Goal: Task Accomplishment & Management: Manage account settings

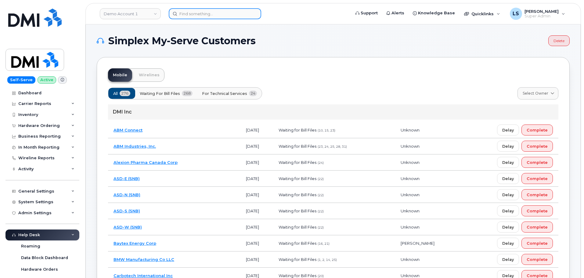
click at [225, 13] on input at bounding box center [215, 13] width 92 height 11
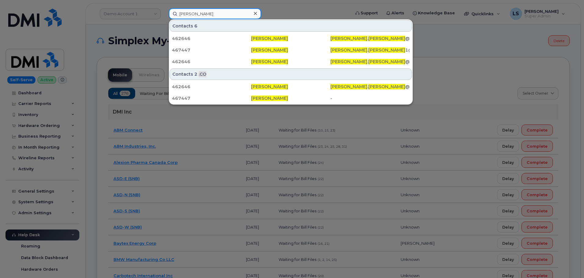
drag, startPoint x: 216, startPoint y: 14, endPoint x: 199, endPoint y: 19, distance: 17.3
click at [215, 14] on input "benjamin reid" at bounding box center [215, 13] width 92 height 11
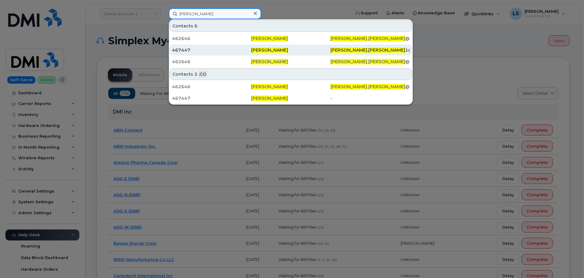
type input "benjamin reid"
drag, startPoint x: 236, startPoint y: 52, endPoint x: 239, endPoint y: 55, distance: 3.7
click at [236, 52] on div "467447" at bounding box center [211, 50] width 79 height 6
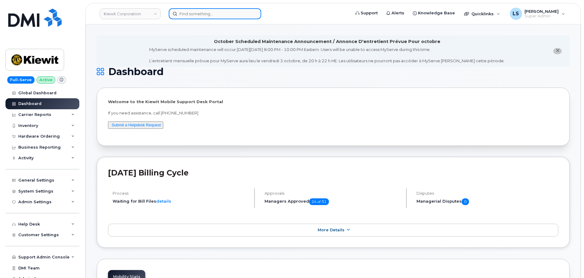
click at [206, 15] on input at bounding box center [215, 13] width 92 height 11
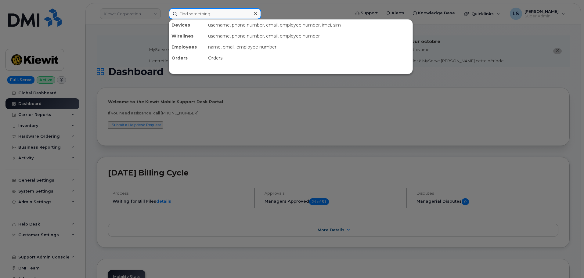
paste input "Benjamin reid"
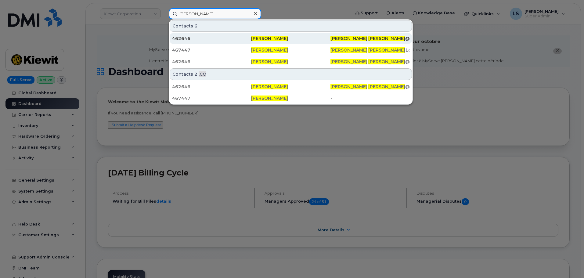
type input "Benjamin reid"
click at [337, 38] on span "[PERSON_NAME]" at bounding box center [348, 38] width 37 height 5
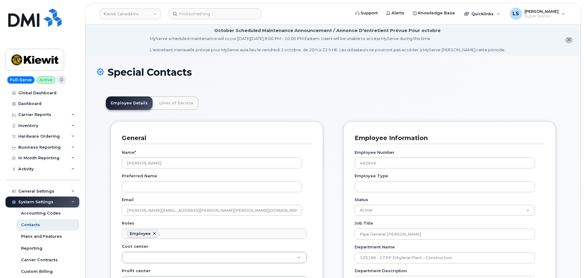
scroll to position [21, 0]
click at [170, 102] on link "Lines of Service" at bounding box center [176, 102] width 44 height 13
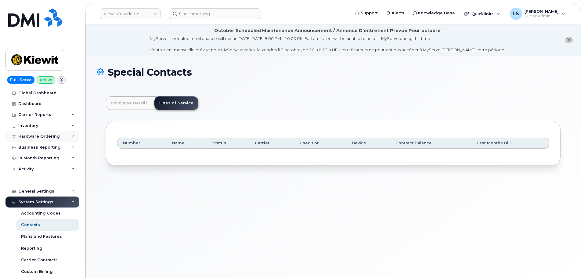
click at [50, 135] on div "Hardware Ordering" at bounding box center [38, 136] width 41 height 5
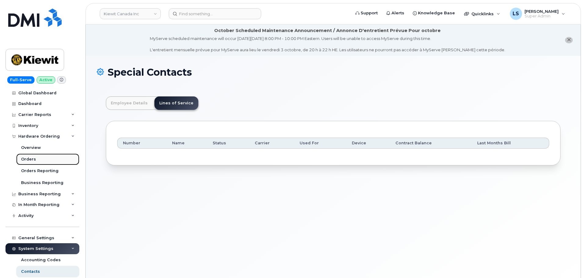
click at [38, 157] on link "Orders" at bounding box center [47, 159] width 63 height 12
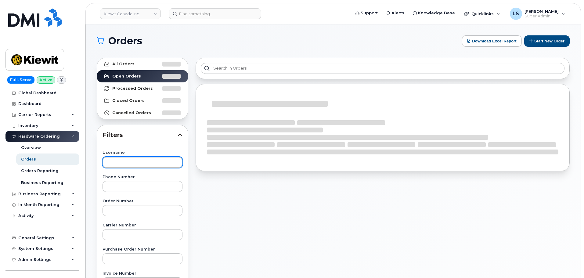
click at [130, 160] on input "text" at bounding box center [142, 162] width 80 height 11
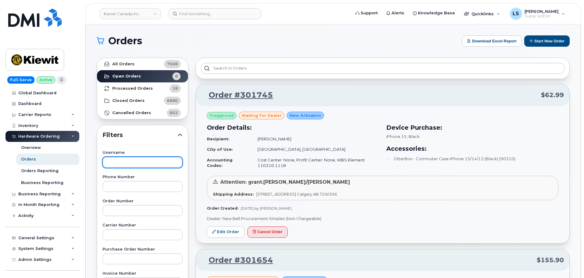
paste input "Benjamin reid"
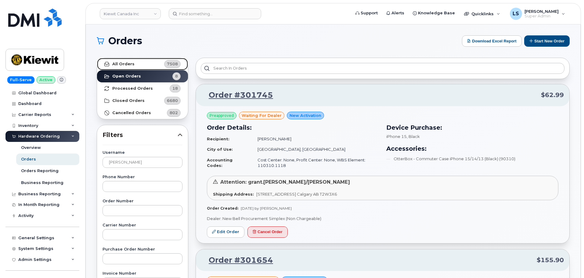
click at [147, 63] on link "All Orders 7508" at bounding box center [142, 64] width 91 height 12
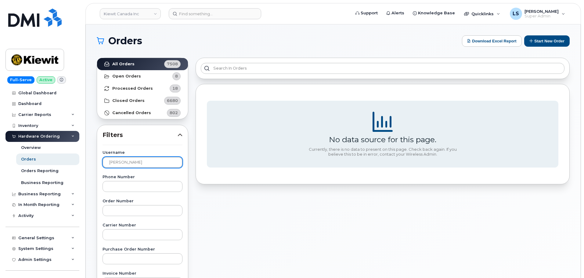
click at [152, 161] on input "Benjamin reid" at bounding box center [142, 162] width 80 height 11
drag, startPoint x: 149, startPoint y: 190, endPoint x: 149, endPoint y: 166, distance: 24.1
click at [149, 190] on input "text" at bounding box center [142, 186] width 80 height 11
click at [150, 160] on input "Benjamin reid" at bounding box center [142, 162] width 80 height 11
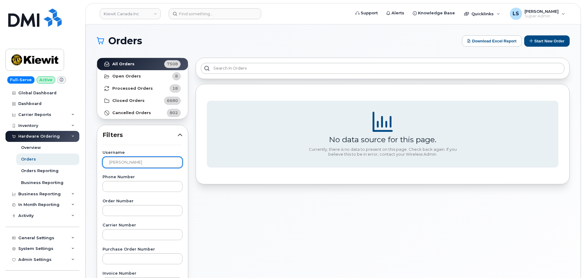
drag, startPoint x: 129, startPoint y: 161, endPoint x: 132, endPoint y: 168, distance: 7.8
click at [129, 161] on input "Benjamin reid" at bounding box center [142, 162] width 80 height 11
drag, startPoint x: 129, startPoint y: 162, endPoint x: 88, endPoint y: 164, distance: 40.9
click at [88, 164] on div "Orders Download Excel Report Start New Order All Orders 7508 Open Orders 8 Proc…" at bounding box center [333, 256] width 495 height 465
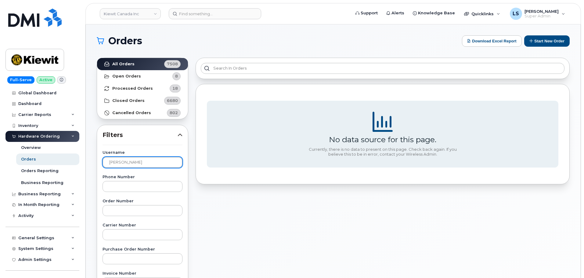
type input "reid"
drag, startPoint x: 210, startPoint y: 198, endPoint x: 179, endPoint y: 176, distance: 37.7
click at [209, 198] on div "No data source for this page. Currently, there is no data to present on this pa…" at bounding box center [382, 268] width 381 height 429
click at [160, 161] on input "reid" at bounding box center [142, 162] width 80 height 11
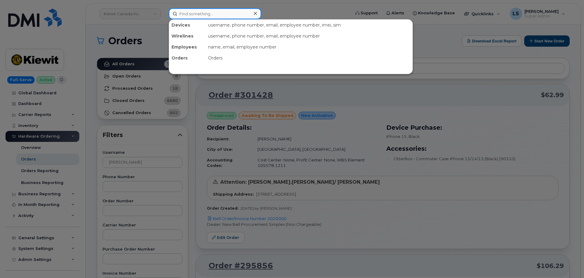
click at [216, 14] on input at bounding box center [215, 13] width 92 height 11
paste input "Jennifer Contreras"
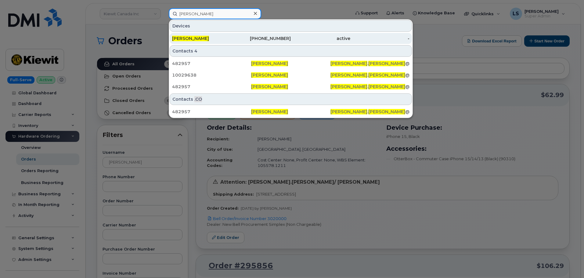
type input "Jennifer Contreras"
click at [231, 38] on div "Jennifer Contreras" at bounding box center [201, 38] width 59 height 6
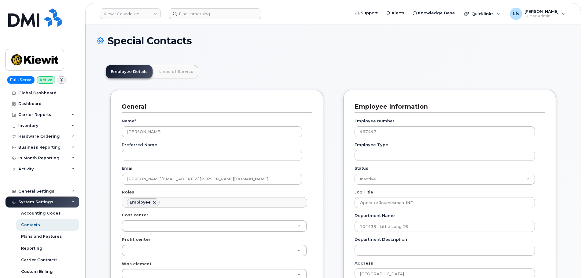
scroll to position [21, 0]
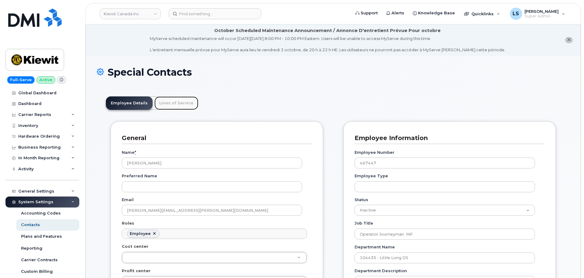
drag, startPoint x: 181, startPoint y: 98, endPoint x: 183, endPoint y: 102, distance: 4.6
click at [181, 99] on link "Lines of Service" at bounding box center [176, 102] width 44 height 13
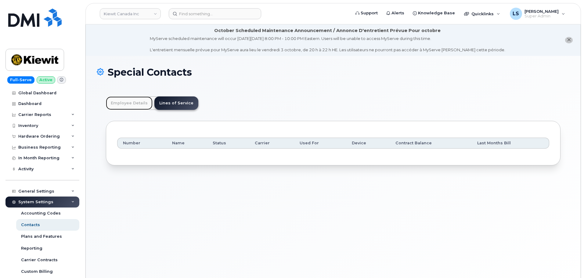
click at [143, 104] on link "Employee Details" at bounding box center [129, 102] width 47 height 13
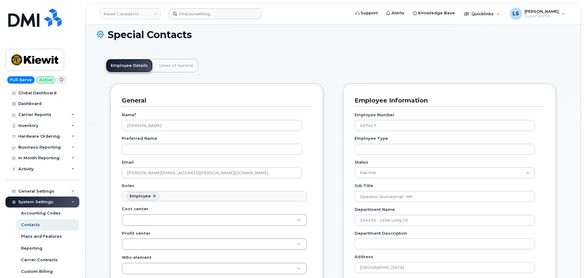
scroll to position [0, 0]
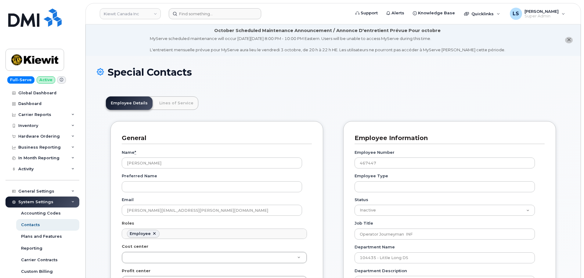
drag, startPoint x: 209, startPoint y: 8, endPoint x: 207, endPoint y: 13, distance: 5.5
click at [207, 8] on header "Kiewit Canada Inc Support Alerts Knowledge Base Quicklinks Suspend / Cancel Dev…" at bounding box center [332, 13] width 495 height 21
click at [209, 19] on div at bounding box center [258, 13] width 178 height 11
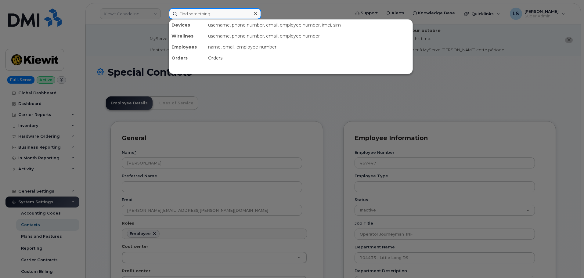
paste input "[PERSON_NAME]"
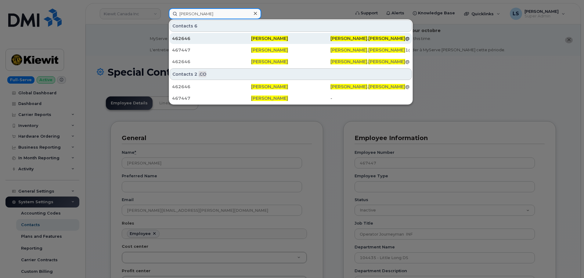
type input "[PERSON_NAME]"
click at [235, 40] on div "462646" at bounding box center [211, 38] width 79 height 6
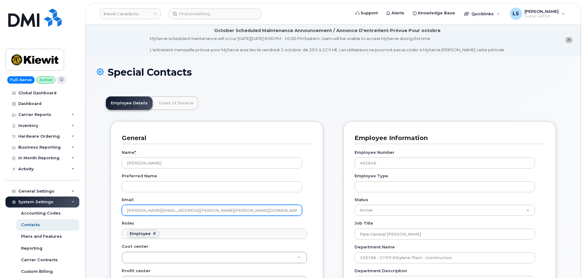
drag, startPoint x: 132, startPoint y: 199, endPoint x: 79, endPoint y: 194, distance: 53.0
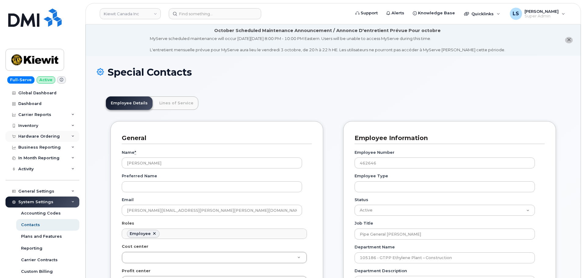
click at [39, 137] on div "Hardware Ordering" at bounding box center [38, 136] width 41 height 5
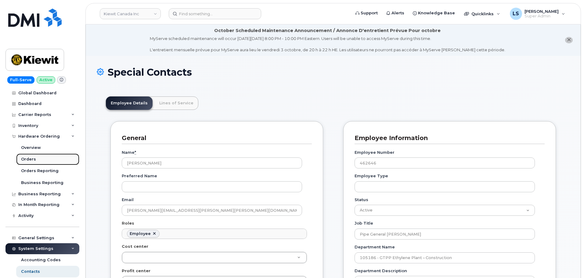
click at [39, 156] on link "Orders" at bounding box center [47, 159] width 63 height 12
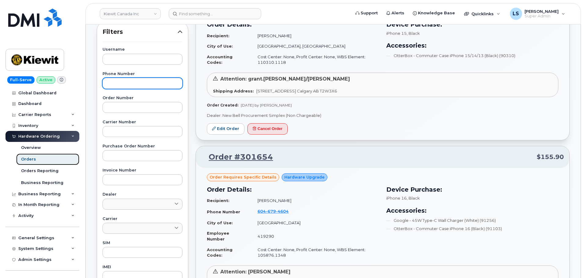
scroll to position [30, 0]
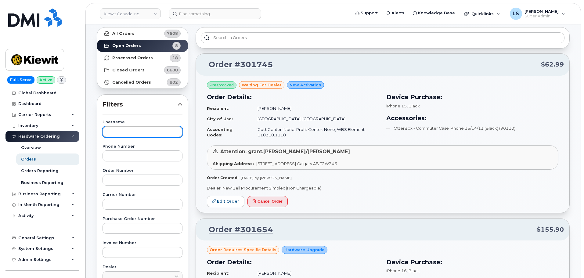
click at [134, 130] on input "text" at bounding box center [142, 131] width 80 height 11
paste input "BENJAMIN.REID@KIEWIT.COM"
type input "BENJAMIN.REID@KIEWIT.COM"
click at [139, 111] on div "Filters Username BENJAMIN.REID@KIEWIT.COM Phone Number Order Number Carrier Num…" at bounding box center [142, 271] width 91 height 354
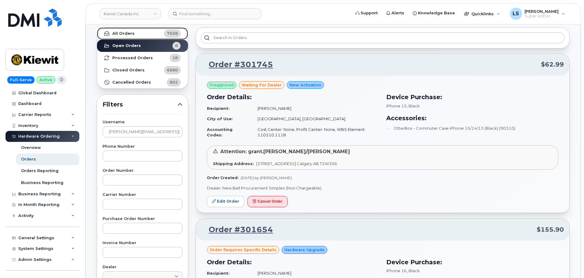
click at [137, 36] on link "All Orders 7508" at bounding box center [142, 33] width 91 height 12
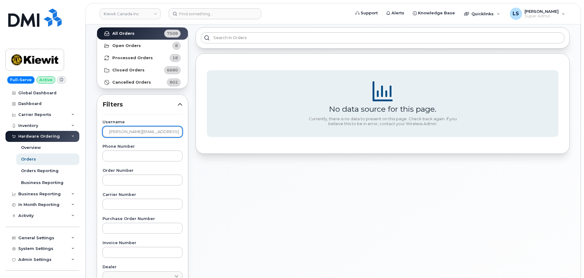
click at [171, 130] on input "[PERSON_NAME][EMAIL_ADDRESS][PERSON_NAME][DOMAIN_NAME]" at bounding box center [142, 131] width 80 height 11
drag, startPoint x: 269, startPoint y: 175, endPoint x: 160, endPoint y: 87, distance: 140.1
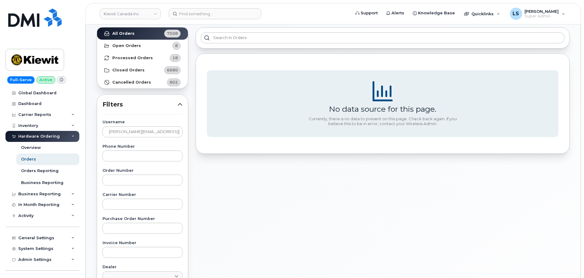
click at [267, 174] on div "No data source for this page. Currently, there is no data to present on this pa…" at bounding box center [382, 237] width 381 height 429
click at [137, 48] on strong "Open Orders" at bounding box center [126, 45] width 29 height 5
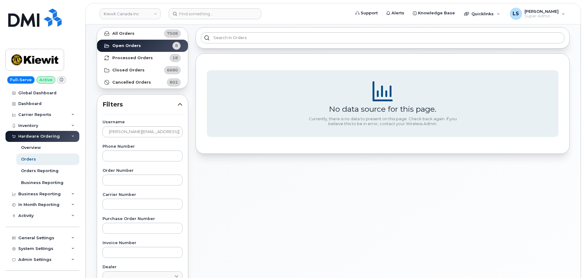
drag, startPoint x: 213, startPoint y: 164, endPoint x: 221, endPoint y: 175, distance: 13.1
click at [215, 165] on div "No data source for this page. Currently, there is no data to present on this pa…" at bounding box center [382, 237] width 381 height 429
drag, startPoint x: 321, startPoint y: 59, endPoint x: 285, endPoint y: 67, distance: 36.8
click at [320, 60] on div "No data source for this page. Currently, there is no data to present on this pa…" at bounding box center [382, 103] width 374 height 101
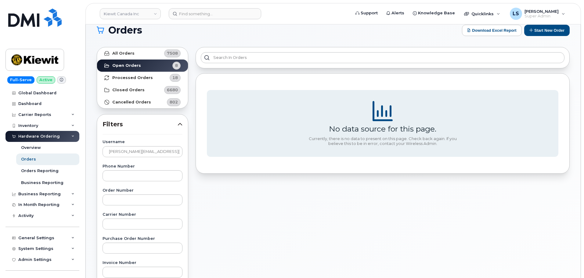
scroll to position [0, 0]
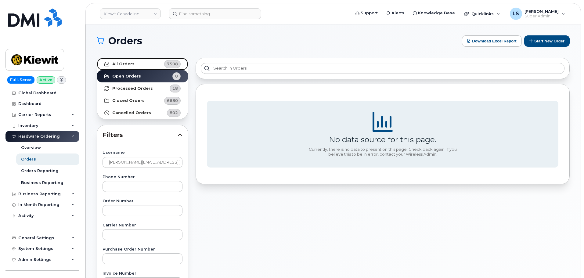
click at [134, 61] on link "All Orders 7508" at bounding box center [142, 64] width 91 height 12
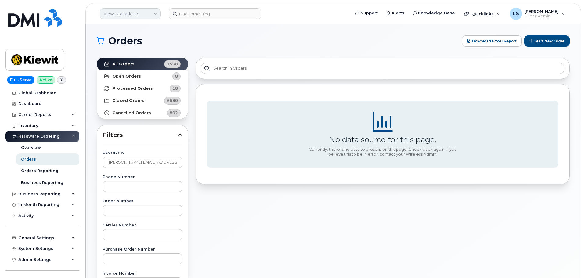
click at [136, 14] on link "Kiewit Canada Inc" at bounding box center [130, 13] width 61 height 11
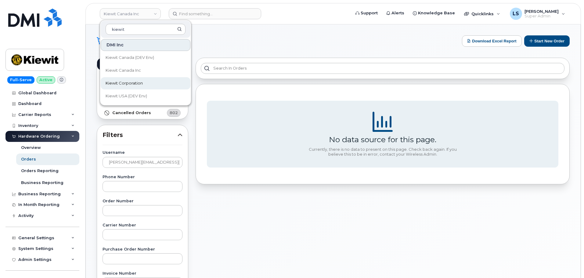
type input "kiewit"
click at [136, 84] on span "Kiewit Corporation" at bounding box center [124, 83] width 37 height 6
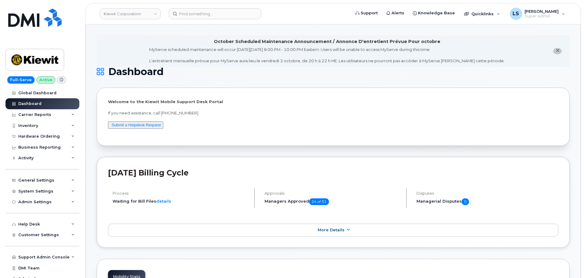
drag, startPoint x: 43, startPoint y: 136, endPoint x: 44, endPoint y: 146, distance: 9.5
click at [42, 137] on div "Hardware Ordering" at bounding box center [38, 136] width 41 height 5
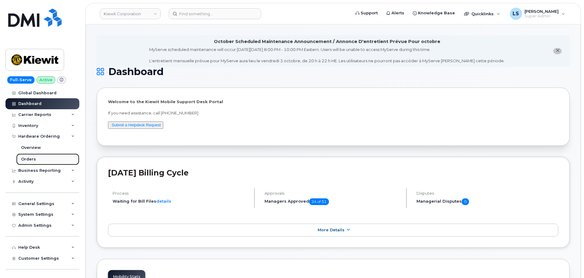
click at [41, 157] on link "Orders" at bounding box center [47, 159] width 63 height 12
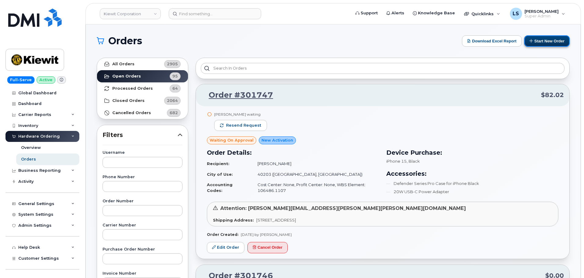
click at [549, 40] on button "Start New Order" at bounding box center [546, 40] width 45 height 11
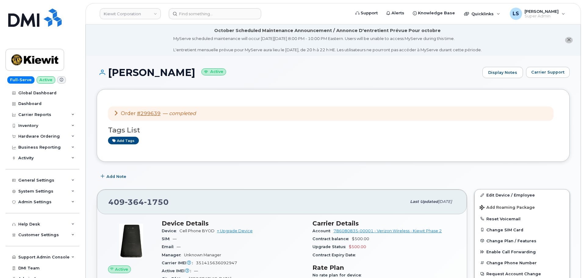
click at [115, 113] on icon at bounding box center [115, 112] width 5 height 5
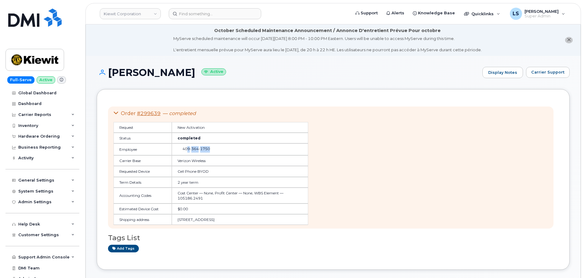
drag, startPoint x: 213, startPoint y: 149, endPoint x: 178, endPoint y: 150, distance: 35.1
click at [181, 149] on td "[PHONE_NUMBER]" at bounding box center [240, 149] width 136 height 12
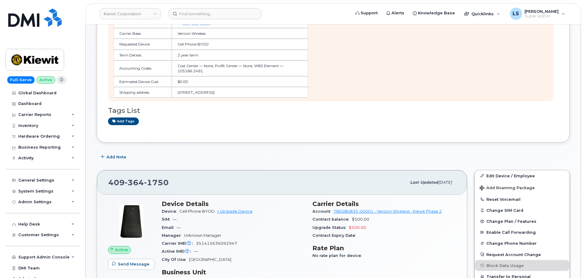
scroll to position [30, 0]
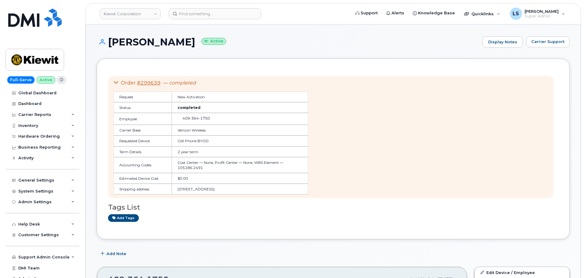
click at [187, 182] on td "$0.00" at bounding box center [240, 178] width 136 height 11
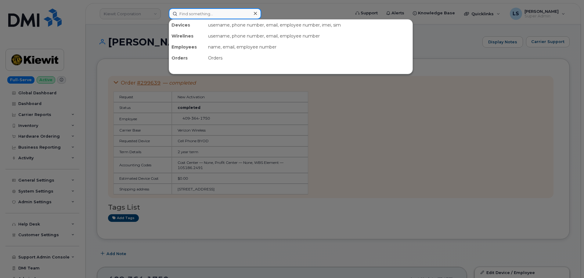
click at [205, 16] on input at bounding box center [215, 13] width 92 height 11
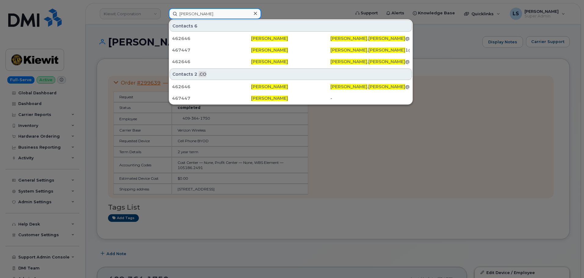
type input "benjamin reid"
click at [421, 143] on div at bounding box center [292, 139] width 584 height 278
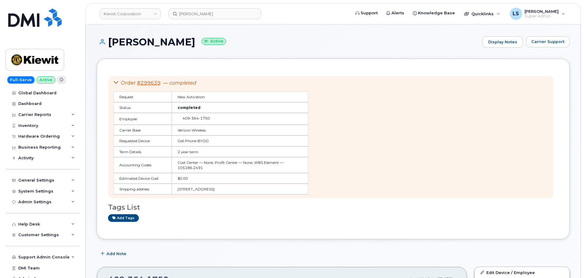
drag, startPoint x: 57, startPoint y: 182, endPoint x: 57, endPoint y: 187, distance: 5.2
click at [57, 182] on div "General Settings" at bounding box center [42, 180] width 74 height 11
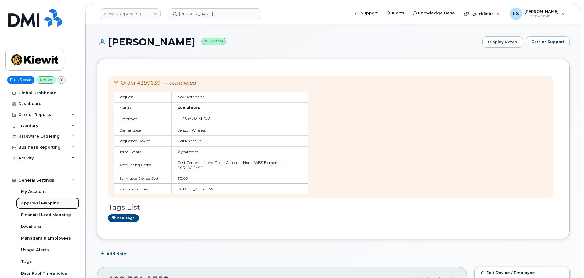
click at [53, 200] on div "Approval Mapping" at bounding box center [40, 202] width 39 height 5
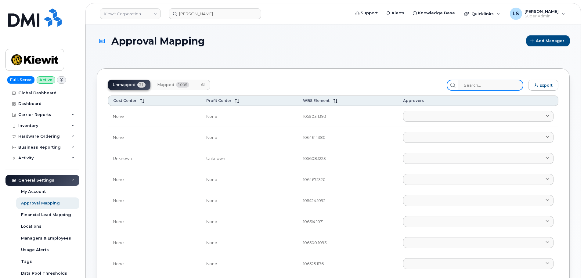
click at [500, 86] on input "search" at bounding box center [490, 85] width 65 height 11
paste input "105186.2491"
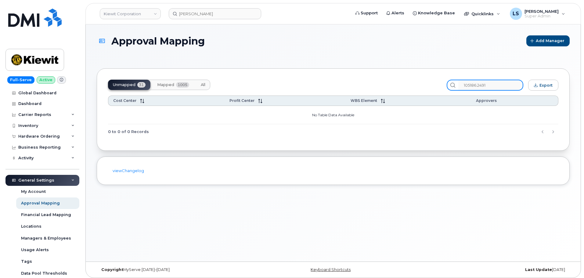
type input "105186.2491"
click at [199, 84] on button "All" at bounding box center [203, 85] width 14 height 10
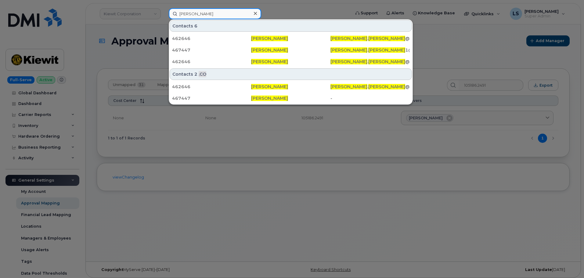
drag, startPoint x: 229, startPoint y: 13, endPoint x: 148, endPoint y: 5, distance: 81.5
click at [164, 8] on div "benjamin reid Contacts 6 462646 Benjamin Reid BENJAMIN . REID @KIEWIT.COM 46744…" at bounding box center [257, 13] width 187 height 11
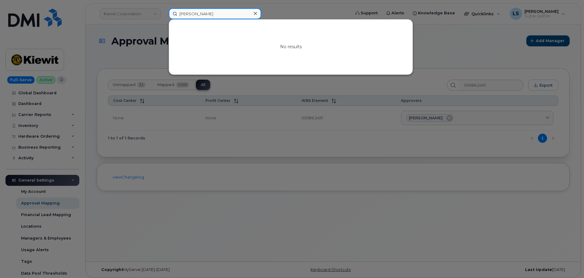
click at [187, 14] on input "richrd vogler" at bounding box center [215, 13] width 92 height 11
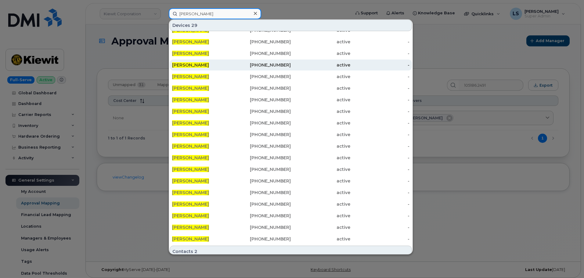
scroll to position [72, 0]
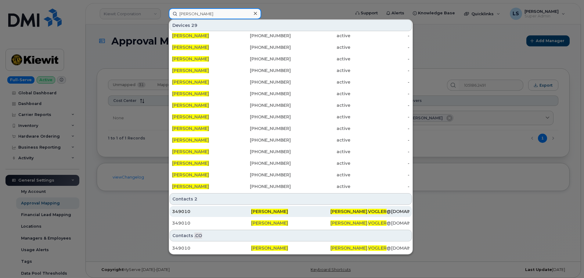
type input "richard vogler"
click at [295, 213] on div "Richard Vogler" at bounding box center [290, 211] width 79 height 6
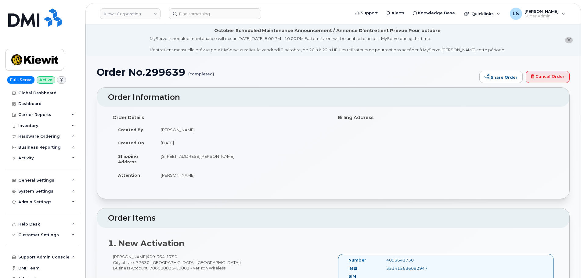
click at [174, 144] on td "[DATE]" at bounding box center [241, 142] width 173 height 13
drag, startPoint x: 174, startPoint y: 143, endPoint x: 178, endPoint y: 145, distance: 4.4
click at [175, 143] on td "[DATE]" at bounding box center [241, 142] width 173 height 13
click at [173, 142] on td "[DATE]" at bounding box center [241, 142] width 173 height 13
click at [172, 142] on td "[DATE]" at bounding box center [241, 142] width 173 height 13
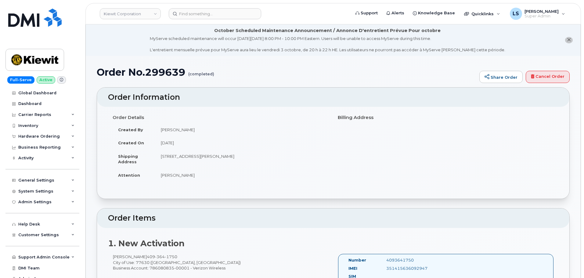
click at [211, 145] on td "[DATE]" at bounding box center [241, 142] width 173 height 13
drag, startPoint x: 161, startPoint y: 177, endPoint x: 207, endPoint y: 180, distance: 45.5
click at [203, 174] on td "[PERSON_NAME]" at bounding box center [241, 174] width 173 height 13
copy td "[PERSON_NAME]"
click at [223, 145] on td "[DATE]" at bounding box center [241, 142] width 173 height 13
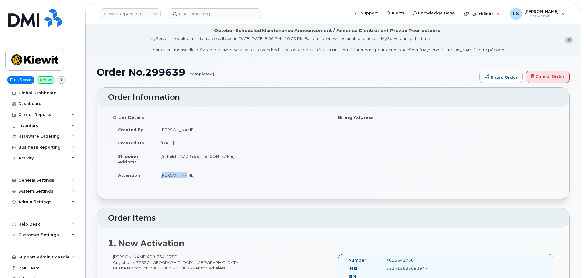
drag, startPoint x: 161, startPoint y: 175, endPoint x: 206, endPoint y: 175, distance: 45.4
click at [189, 178] on td "[PERSON_NAME]" at bounding box center [241, 174] width 173 height 13
drag, startPoint x: 209, startPoint y: 174, endPoint x: 176, endPoint y: 111, distance: 70.9
click at [210, 174] on td "[PERSON_NAME]" at bounding box center [241, 174] width 173 height 13
click at [182, 19] on header "[PERSON_NAME] Corporation Support Alerts Knowledge Base Quicklinks Suspend / Ca…" at bounding box center [332, 13] width 495 height 21
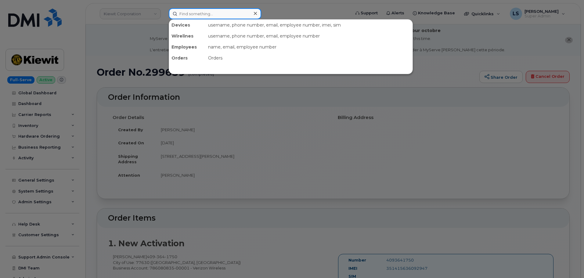
click at [186, 17] on input at bounding box center [215, 13] width 92 height 11
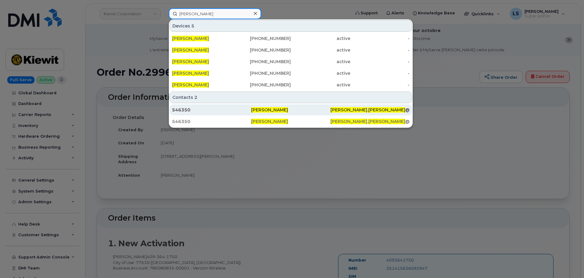
type input "[PERSON_NAME]"
click at [242, 109] on div "546350" at bounding box center [211, 110] width 79 height 6
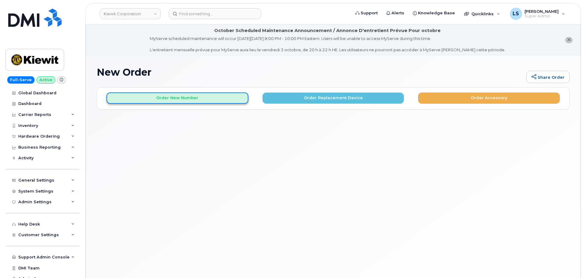
click at [213, 101] on button "Order New Number" at bounding box center [177, 97] width 142 height 11
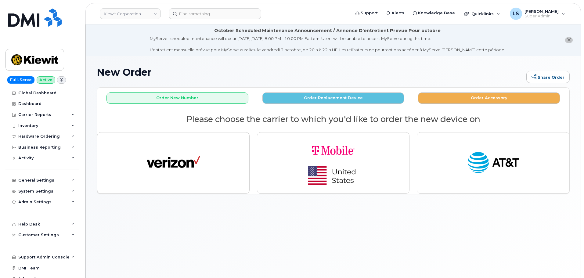
click at [339, 49] on div "MyServe scheduled maintenance will occur on Friday October 3rd, 8:00 PM - 10:00…" at bounding box center [327, 44] width 355 height 17
drag, startPoint x: 339, startPoint y: 49, endPoint x: 332, endPoint y: 62, distance: 14.4
click at [339, 50] on div "MyServe scheduled maintenance will occur on Friday October 3rd, 8:00 PM - 10:00…" at bounding box center [327, 44] width 355 height 17
click at [301, 65] on div "New Order Share Order × Share This Order If you want to allow others to create …" at bounding box center [333, 174] width 495 height 237
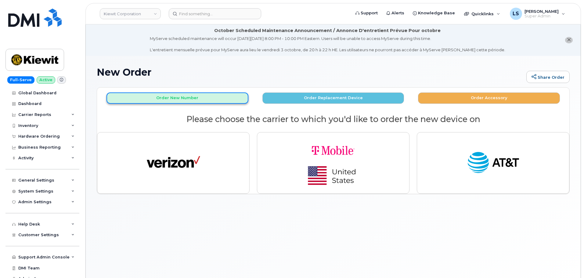
click at [189, 100] on button "Order New Number" at bounding box center [177, 97] width 142 height 11
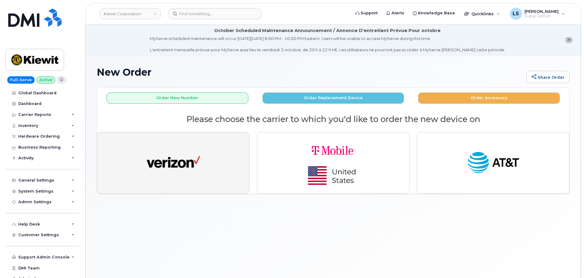
click at [185, 169] on img "button" at bounding box center [173, 162] width 53 height 27
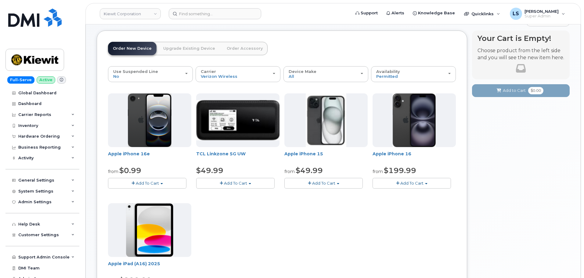
scroll to position [91, 0]
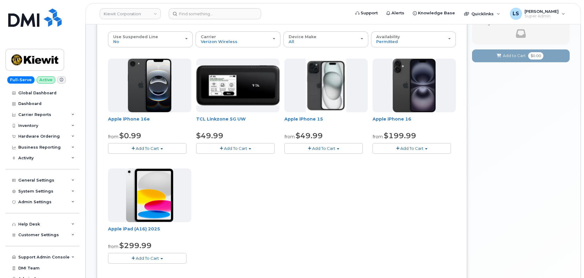
click at [143, 144] on button "Add To Cart" at bounding box center [147, 148] width 78 height 11
click at [141, 160] on link "$0.99 - 2 Year Activation (128GB)" at bounding box center [148, 160] width 79 height 8
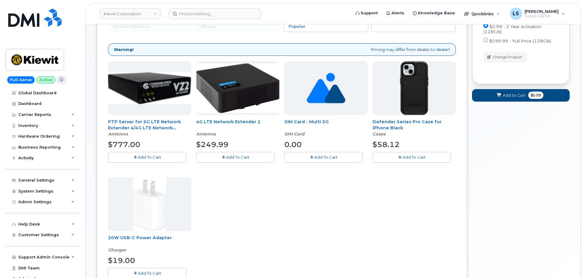
scroll to position [122, 0]
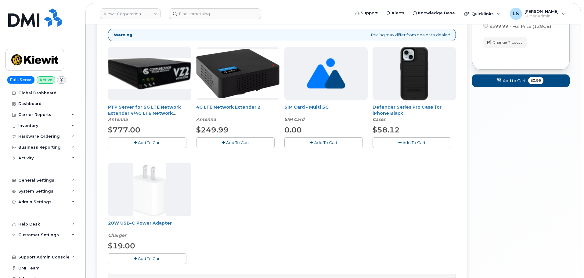
click at [414, 141] on span "Add To Cart" at bounding box center [413, 142] width 23 height 5
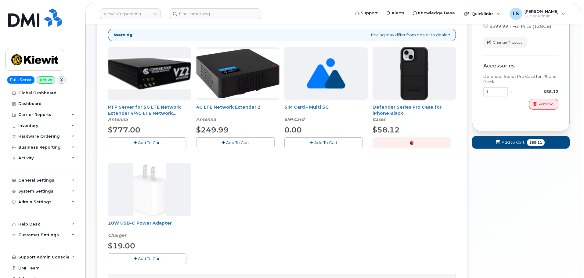
click at [139, 259] on span "Add To Cart" at bounding box center [149, 258] width 23 height 5
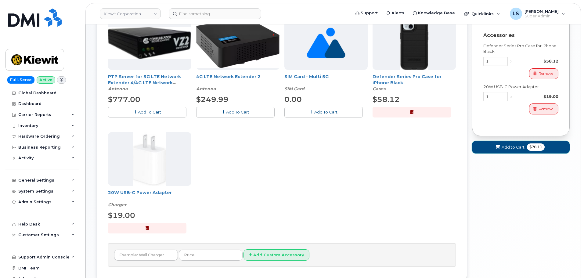
click at [508, 141] on button "Add to Cart $78.11" at bounding box center [521, 147] width 98 height 13
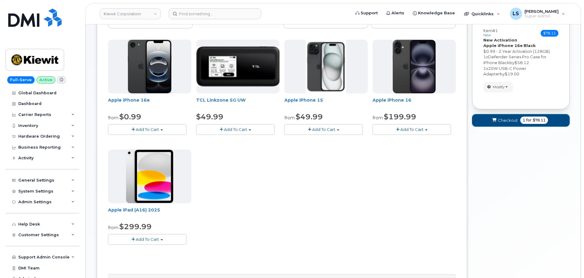
click at [517, 125] on button "Checkout 1 for $78.11" at bounding box center [521, 120] width 98 height 13
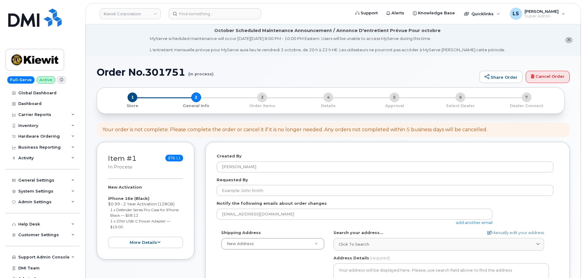
select select
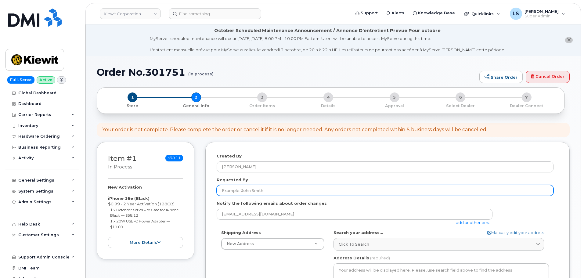
click at [248, 191] on input "Requested By" at bounding box center [385, 190] width 337 height 11
paste input "[PERSON_NAME]"
type input "[PERSON_NAME]"
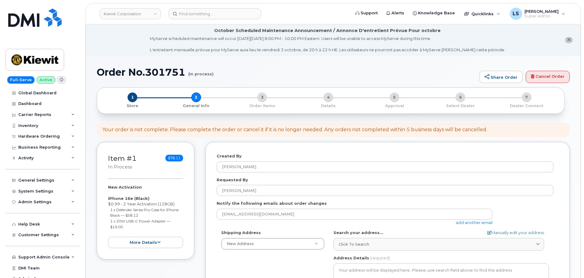
click at [228, 202] on label "Notify the following emails about order changes" at bounding box center [272, 203] width 110 height 6
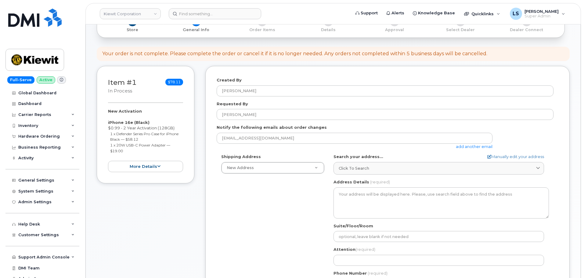
scroll to position [122, 0]
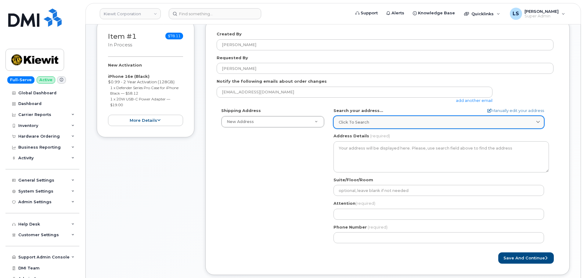
click at [375, 122] on div "Click to search" at bounding box center [439, 122] width 200 height 6
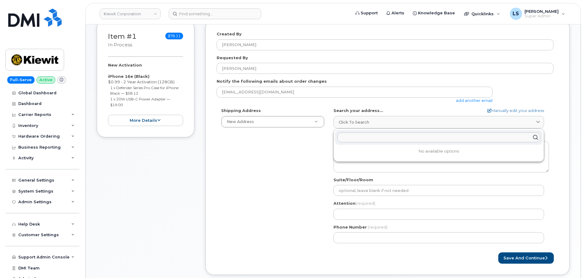
paste input "2306 Foreman Rd, Orange, TX 77630"
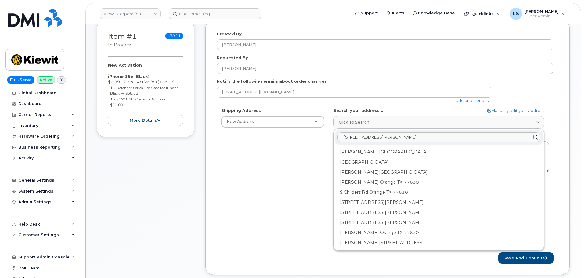
type input "2306 Foreman Rd, Orange, TX 77630"
click at [296, 148] on div "Shipping Address New Address New Address 6200 Lee Vista Blvd 206 Mcgavock Pike …" at bounding box center [385, 178] width 337 height 140
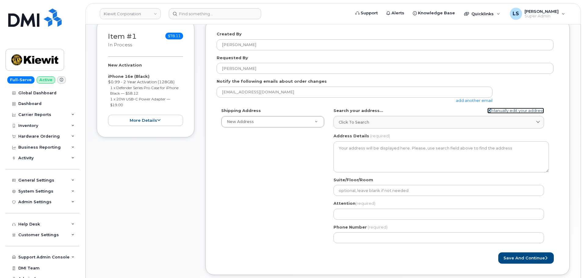
drag, startPoint x: 499, startPoint y: 109, endPoint x: 478, endPoint y: 123, distance: 25.6
click at [499, 108] on link "Manually edit your address" at bounding box center [515, 111] width 57 height 6
select select
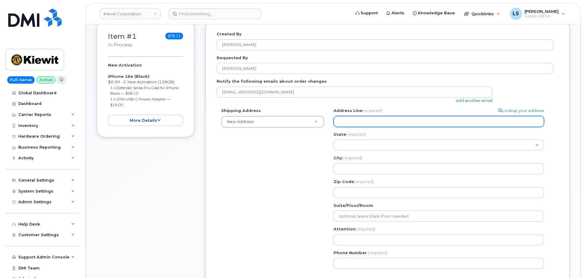
click at [371, 119] on input "Address Line (required)" at bounding box center [438, 121] width 210 height 11
paste input "2306 Foreman Rd, Orange, TX 77630"
select select
type input "2306 Foreman Rd, Orange, TX 77630"
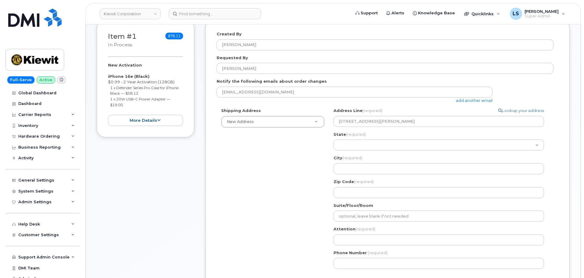
click at [314, 149] on div "Shipping Address New Address New Address 6200 Lee Vista Blvd 206 Mcgavock Pike …" at bounding box center [385, 191] width 337 height 166
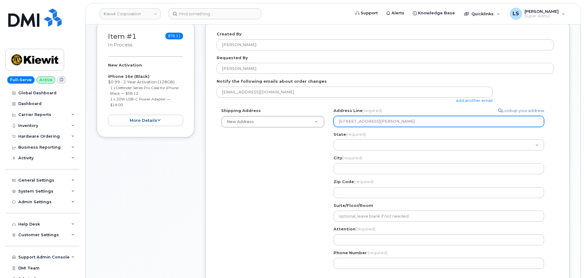
click at [375, 121] on input "2306 Foreman Rd, Orange, TX 77630" at bounding box center [438, 121] width 210 height 11
click at [381, 122] on input "2306 Foreman Rd, Orange, TX 77630" at bounding box center [438, 121] width 210 height 11
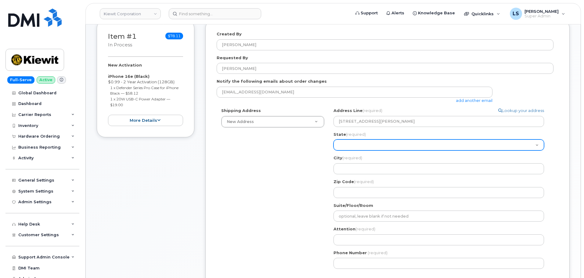
click at [371, 142] on select "Alabama Alaska American Samoa Arizona Arkansas California Colorado Connecticut …" at bounding box center [438, 144] width 210 height 11
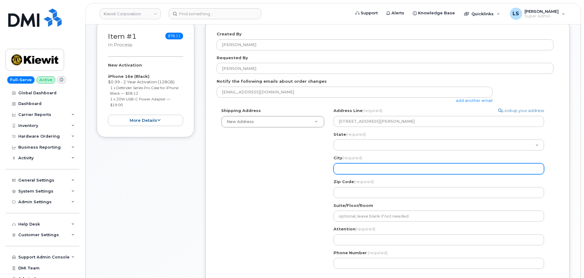
click at [357, 166] on input "City (required)" at bounding box center [438, 168] width 210 height 11
paste input "Orange"
select select
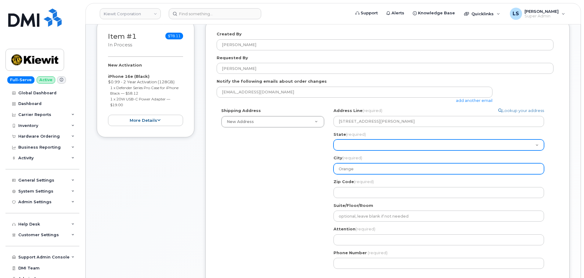
type input "Orange"
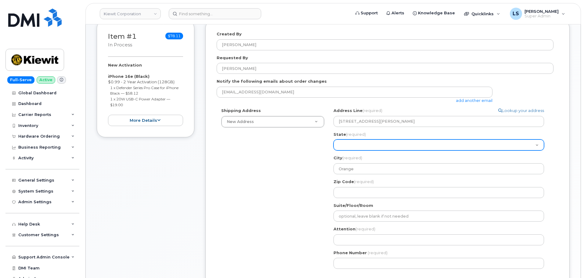
click at [361, 149] on select "Alabama Alaska American Samoa Arizona Arkansas California Colorado Connecticut …" at bounding box center [438, 144] width 210 height 11
select select "TX"
click at [333, 139] on select "Alabama Alaska American Samoa Arizona Arkansas California Colorado Connecticut …" at bounding box center [438, 144] width 210 height 11
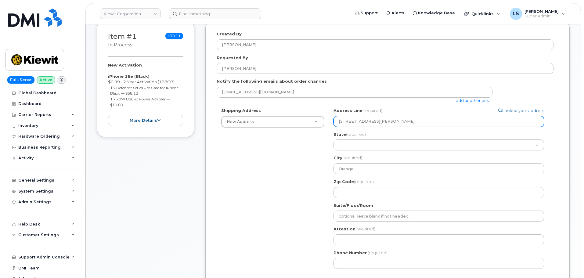
click at [406, 121] on input "2306 Foreman Rd, Orange, TX 77630" at bounding box center [438, 121] width 210 height 11
click at [407, 122] on input "2306 Foreman Rd, Orange, TX 77630" at bounding box center [438, 121] width 210 height 11
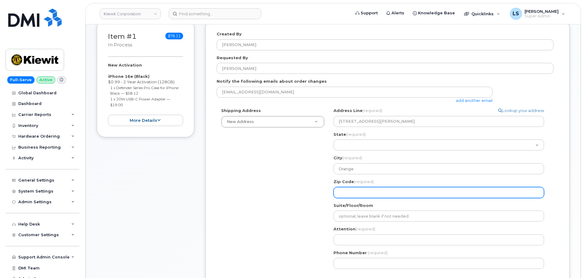
click at [403, 188] on input "Zip Code (required)" at bounding box center [438, 192] width 210 height 11
paste input "77630"
select select
type input "77630"
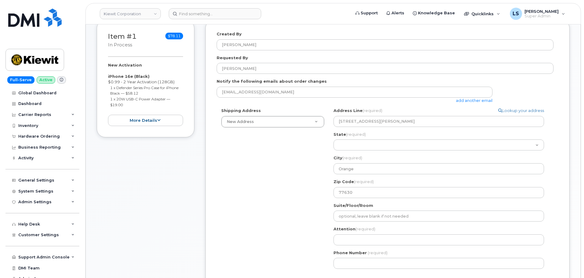
click at [275, 194] on div "Shipping Address New Address New Address 6200 Lee Vista Blvd 206 Mcgavock Pike …" at bounding box center [385, 191] width 337 height 166
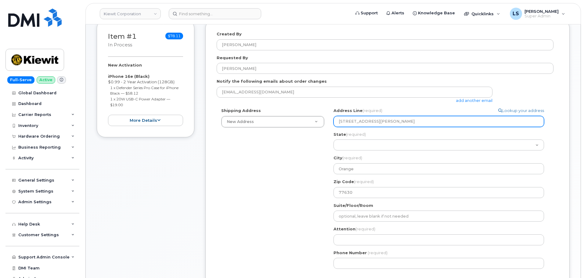
drag, startPoint x: 414, startPoint y: 123, endPoint x: 375, endPoint y: 120, distance: 39.1
click at [375, 120] on input "2306 Foreman Rd, Orange, TX 77630" at bounding box center [438, 121] width 210 height 11
select select
type input "2306 Foreman Rd"
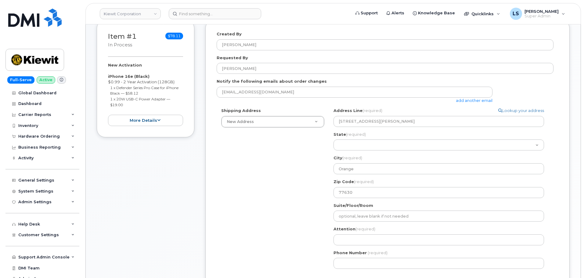
drag, startPoint x: 265, startPoint y: 159, endPoint x: 268, endPoint y: 162, distance: 3.9
click at [266, 160] on div "Shipping Address New Address New Address 6200 Lee Vista Blvd 206 Mcgavock Pike …" at bounding box center [385, 191] width 337 height 166
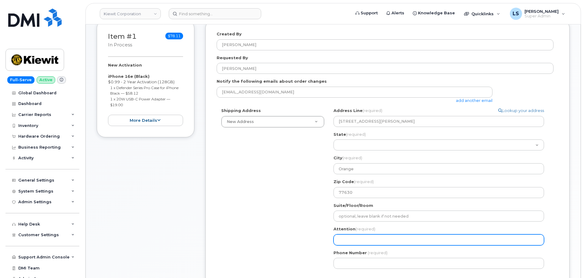
click at [365, 241] on input "Attention (required)" at bounding box center [438, 239] width 210 height 11
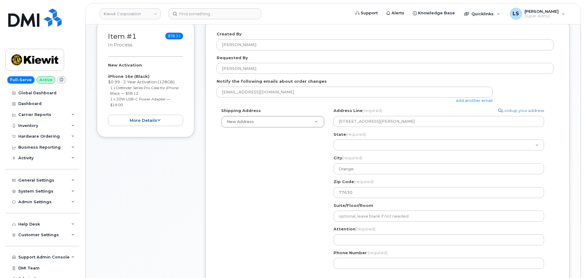
click at [269, 194] on div "Shipping Address New Address New Address 6200 Lee Vista Blvd 206 Mcgavock Pike …" at bounding box center [385, 191] width 337 height 166
click at [364, 233] on div "Attention (required)" at bounding box center [440, 235] width 215 height 19
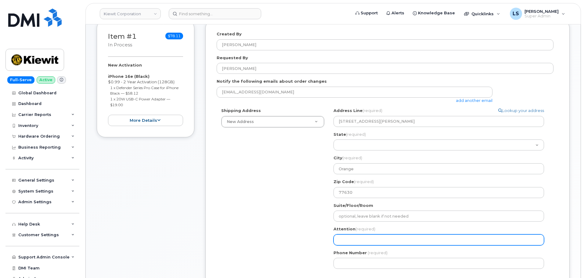
drag, startPoint x: 361, startPoint y: 244, endPoint x: 368, endPoint y: 276, distance: 33.0
click at [364, 254] on div "TX Orange Search your address... Manually edit your address Click to search 230…" at bounding box center [441, 191] width 224 height 166
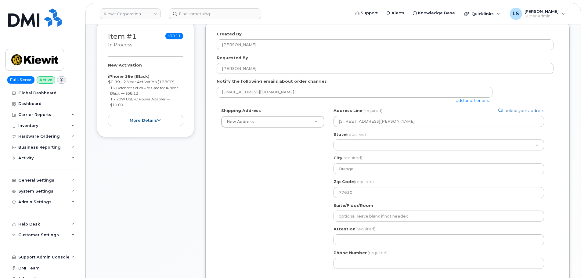
click at [320, 229] on div "Shipping Address New Address New Address 6200 Lee Vista Blvd 206 Mcgavock Pike …" at bounding box center [385, 191] width 337 height 166
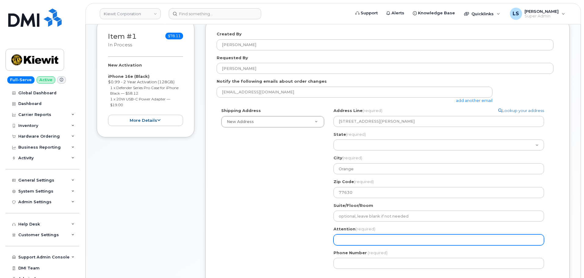
click at [342, 235] on input "Attention (required)" at bounding box center [438, 239] width 210 height 11
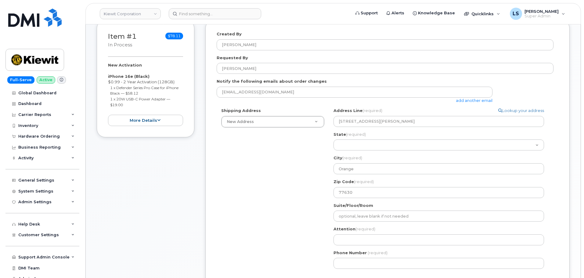
drag, startPoint x: 305, startPoint y: 228, endPoint x: 308, endPoint y: 231, distance: 4.8
click at [306, 227] on div "Shipping Address New Address New Address 6200 Lee Vista Blvd 206 Mcgavock Pike …" at bounding box center [385, 191] width 337 height 166
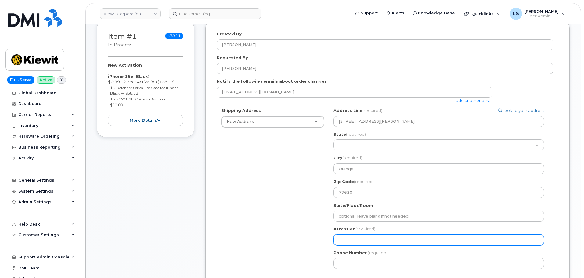
drag, startPoint x: 351, startPoint y: 240, endPoint x: 346, endPoint y: 242, distance: 5.3
click at [350, 240] on input "Attention (required)" at bounding box center [438, 239] width 210 height 11
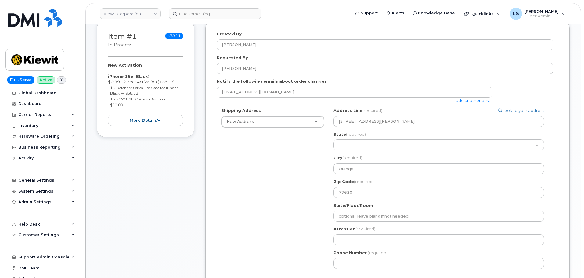
click at [313, 220] on div "Shipping Address New Address New Address 6200 Lee Vista Blvd 206 Mcgavock Pike …" at bounding box center [385, 191] width 337 height 166
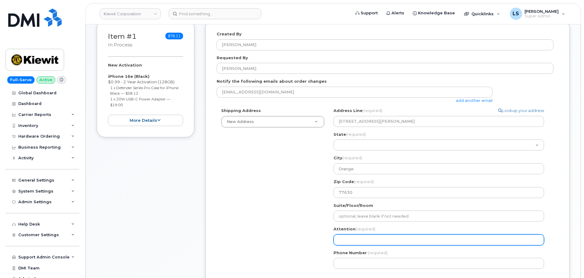
click at [345, 235] on input "Attention (required)" at bounding box center [438, 239] width 210 height 11
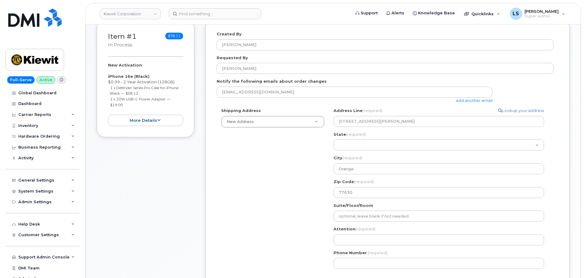
click at [318, 213] on div "Shipping Address New Address New Address 6200 Lee Vista Blvd 206 Mcgavock Pike …" at bounding box center [385, 191] width 337 height 166
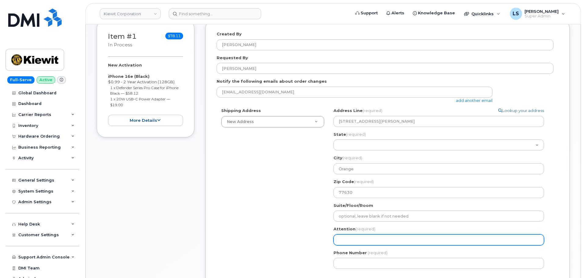
click at [344, 240] on input "Attention (required)" at bounding box center [438, 239] width 210 height 11
paste input "Benjamin Reid"
select select
type input "Benjamin Reid"
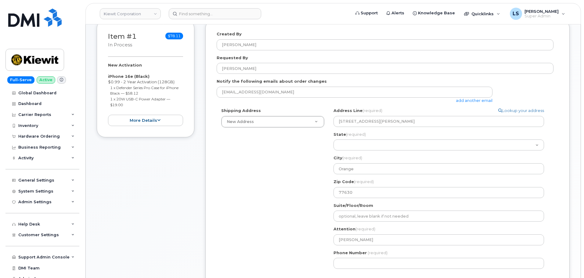
click at [291, 239] on div "Shipping Address New Address New Address 6200 Lee Vista Blvd 206 Mcgavock Pike …" at bounding box center [385, 191] width 337 height 166
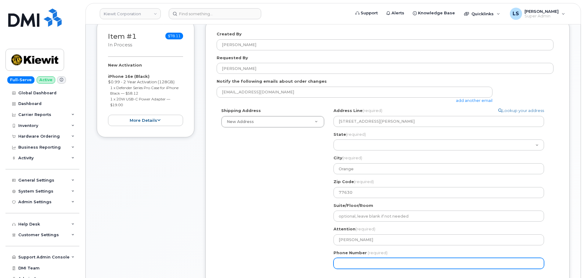
click at [362, 262] on input "Phone Number" at bounding box center [438, 263] width 210 height 11
paste input "7857477935"
select select
type input "7857477935"
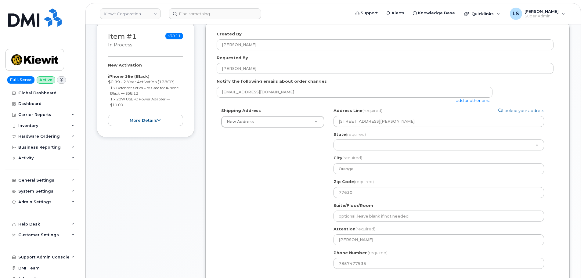
click at [294, 227] on div "Shipping Address New Address New Address 6200 Lee Vista Blvd 206 Mcgavock Pike …" at bounding box center [385, 191] width 337 height 166
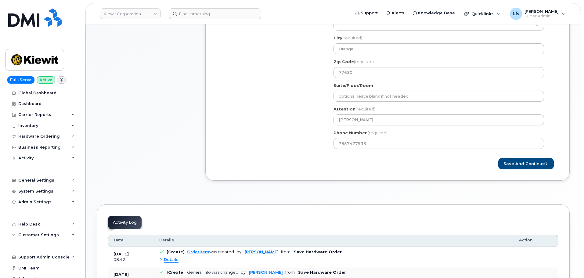
scroll to position [244, 0]
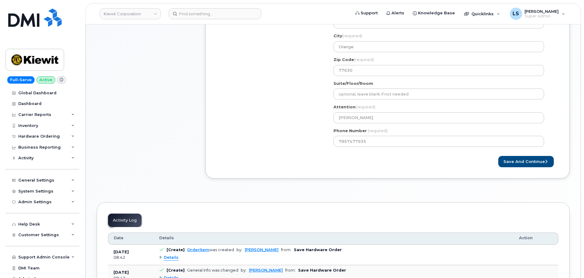
click at [525, 153] on form "Created By Luke Schroeder Requested By Benjamin Reid Notify the following email…" at bounding box center [388, 38] width 342 height 258
drag, startPoint x: 524, startPoint y: 160, endPoint x: 514, endPoint y: 169, distance: 12.9
click at [523, 161] on button "Save and Continue" at bounding box center [526, 161] width 56 height 11
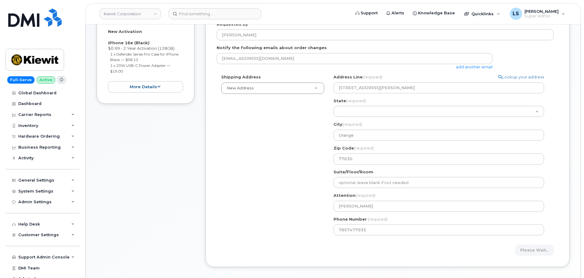
scroll to position [152, 0]
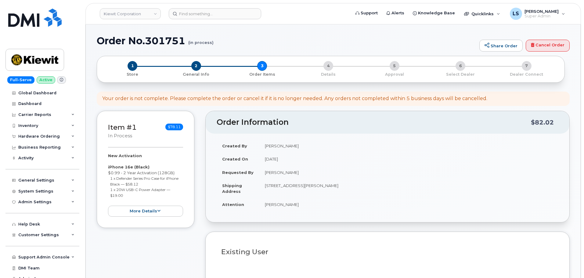
select select
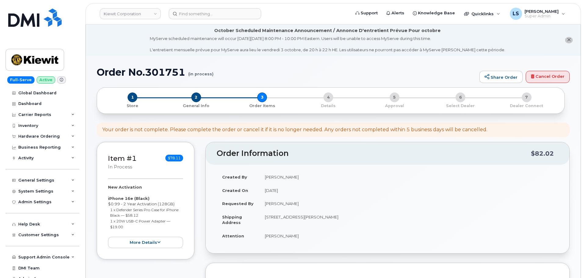
scroll to position [152, 0]
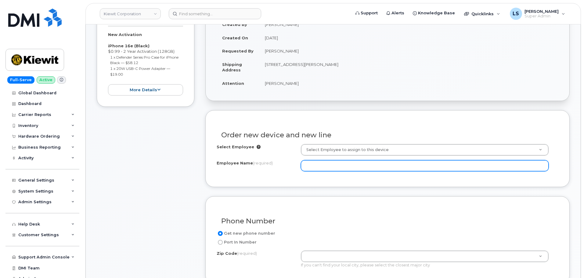
click at [353, 161] on input "Employee Name (required)" at bounding box center [425, 165] width 248 height 11
paste input "Benjamin Reid"
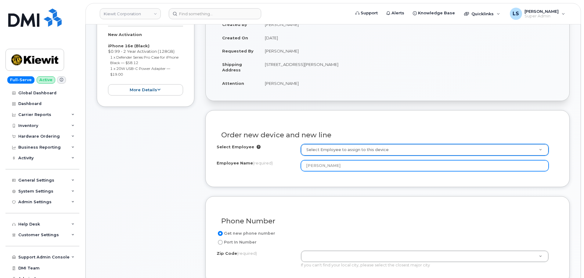
type input "[PERSON_NAME]"
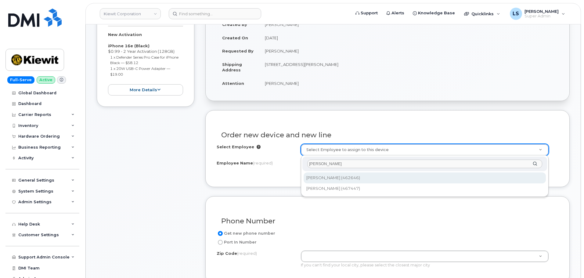
type input "[PERSON_NAME]"
type input "2158614"
type input "[STREET_ADDRESS][PERSON_NAME]"
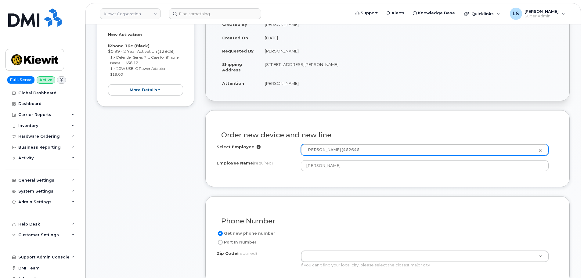
click at [259, 171] on div "Employee Name (required) Benjamin Reid" at bounding box center [388, 165] width 342 height 11
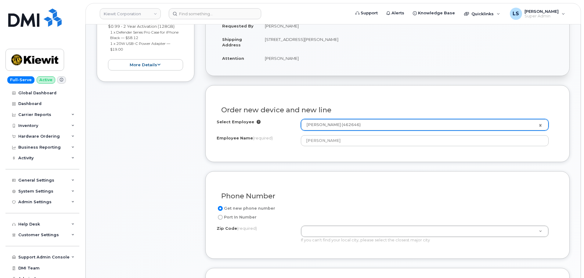
scroll to position [274, 0]
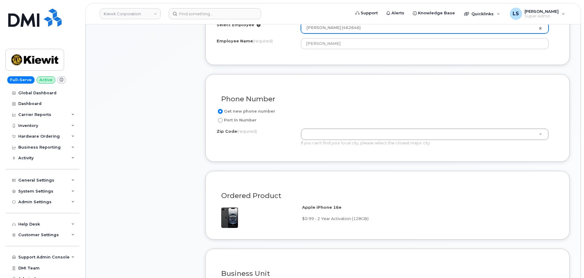
paste input "77630"
type input "77630"
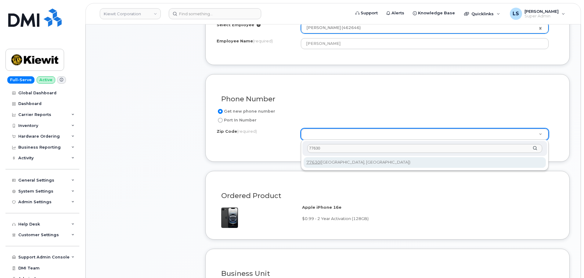
type input "77630"
type input "77630 (Orange, TX)"
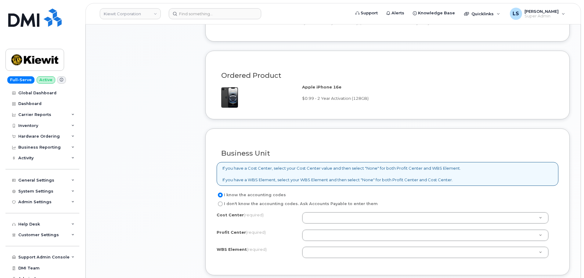
scroll to position [457, 0]
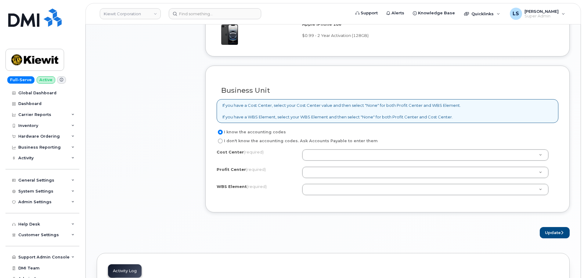
paste input "105186.2491"
type input "105186.2491"
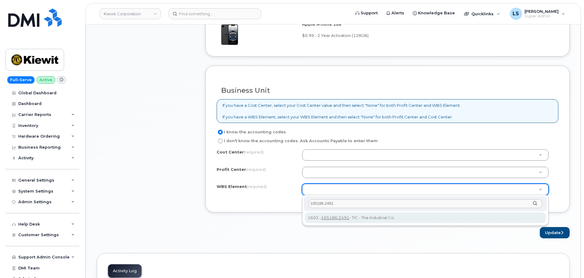
type input "105186.2491"
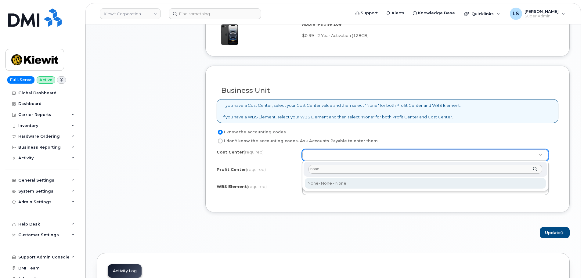
type input "none"
drag, startPoint x: 347, startPoint y: 186, endPoint x: 339, endPoint y: 178, distance: 10.4
type input "None"
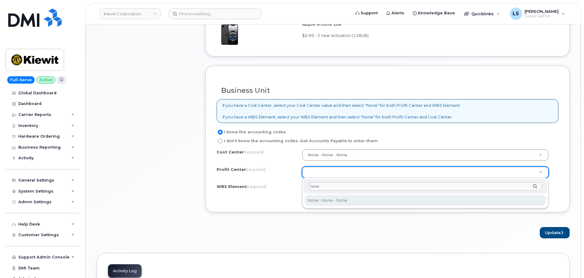
type input "none"
select select "None"
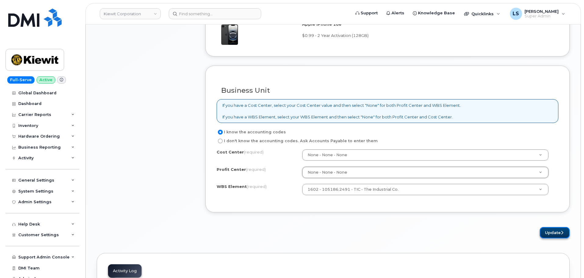
click at [556, 234] on button "Update" at bounding box center [555, 232] width 30 height 11
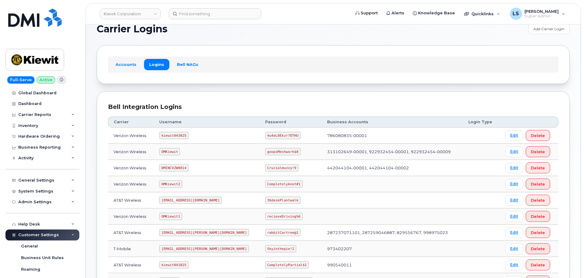
scroll to position [30, 0]
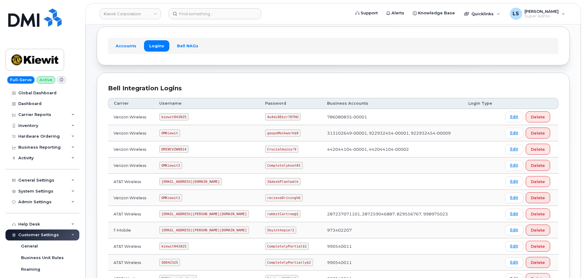
click at [265, 116] on code "4u4eL8Ekzr?DTHU" at bounding box center [282, 116] width 35 height 7
copy code "4u4eL8Ekzr?DTHU"
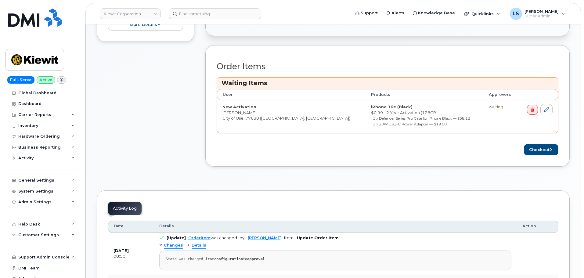
scroll to position [183, 0]
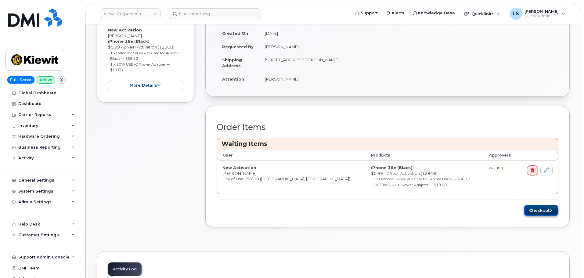
click at [536, 209] on button "Checkout" at bounding box center [541, 210] width 34 height 11
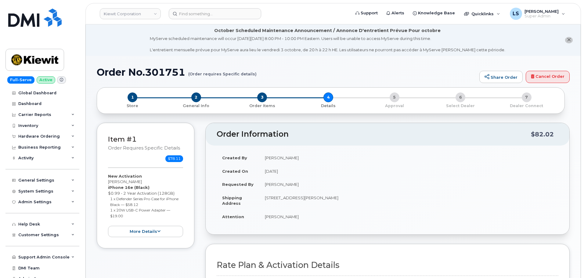
scroll to position [152, 0]
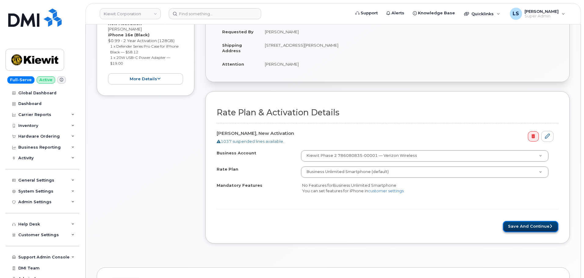
click at [529, 227] on button "Save and Continue" at bounding box center [531, 226] width 56 height 11
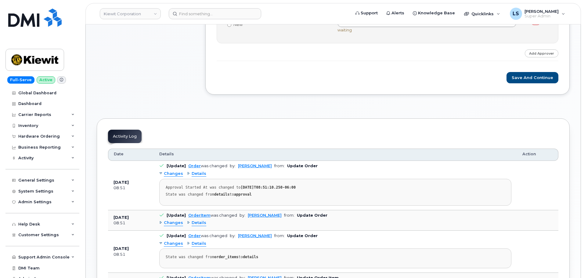
scroll to position [174, 0]
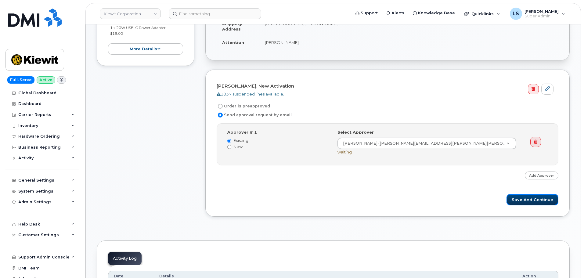
click at [531, 199] on button "Save and Continue" at bounding box center [532, 199] width 52 height 11
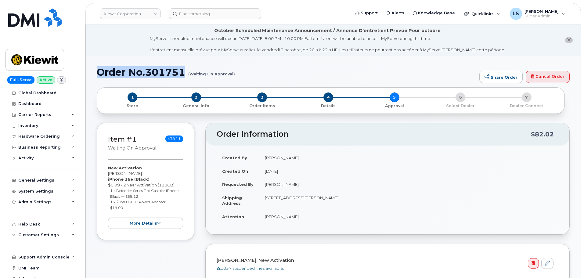
drag, startPoint x: 185, startPoint y: 70, endPoint x: 105, endPoint y: 82, distance: 80.7
copy h1 "Order No.301751"
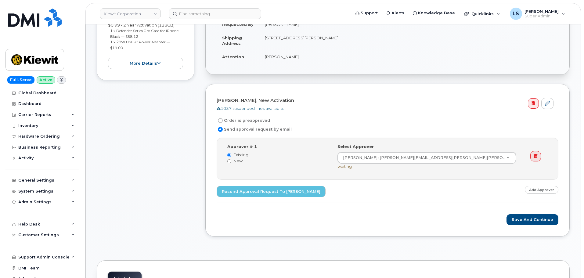
scroll to position [30, 0]
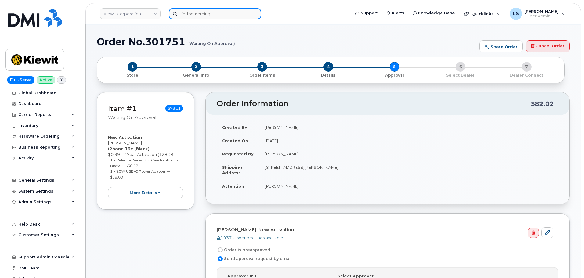
click at [194, 13] on input at bounding box center [215, 13] width 92 height 11
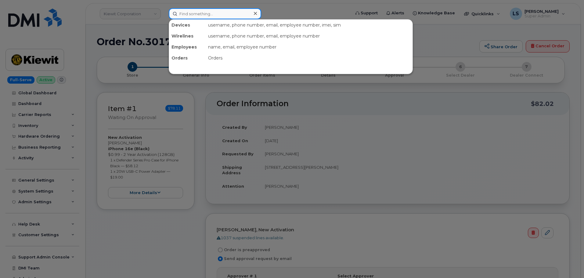
paste input "3466898294"
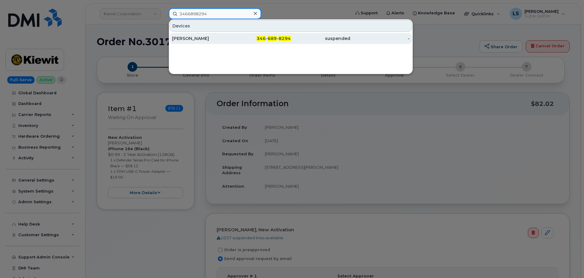
type input "3466898294"
click at [226, 38] on div "[PERSON_NAME]" at bounding box center [201, 38] width 59 height 6
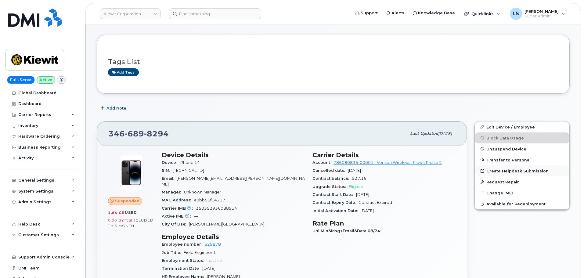
scroll to position [91, 0]
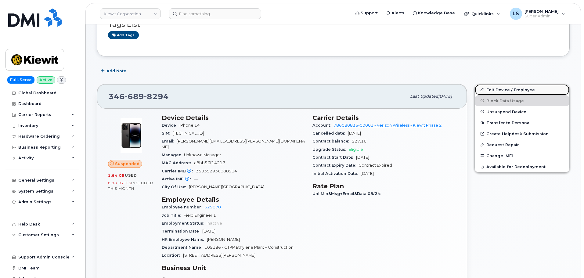
click at [502, 88] on link "Edit Device / Employee" at bounding box center [522, 89] width 95 height 11
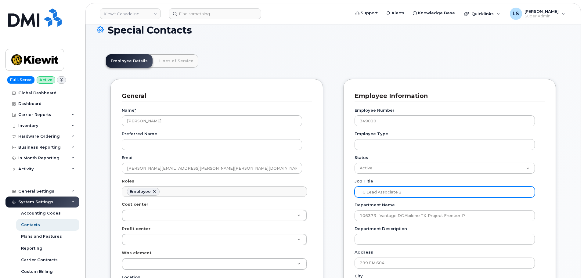
scroll to position [61, 0]
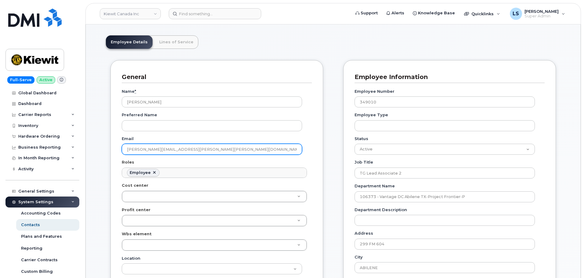
drag, startPoint x: 209, startPoint y: 149, endPoint x: 91, endPoint y: 150, distance: 118.3
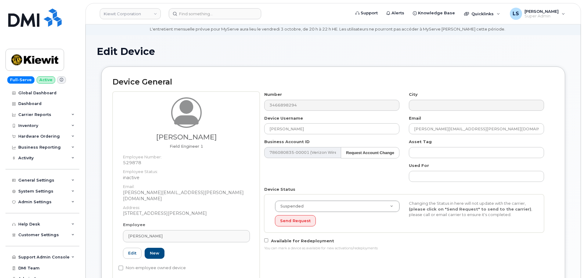
scroll to position [91, 0]
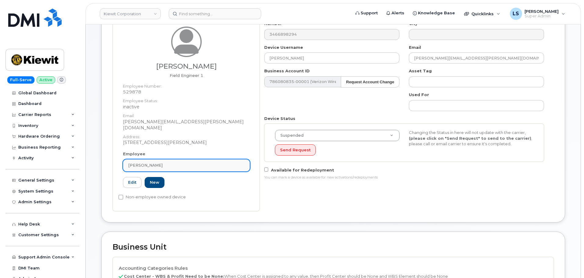
click at [167, 162] on div "[PERSON_NAME]" at bounding box center [186, 165] width 117 height 6
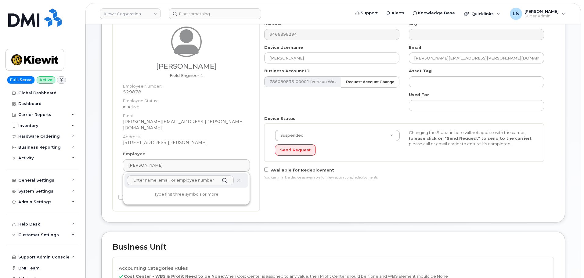
paste input "[PERSON_NAME]"
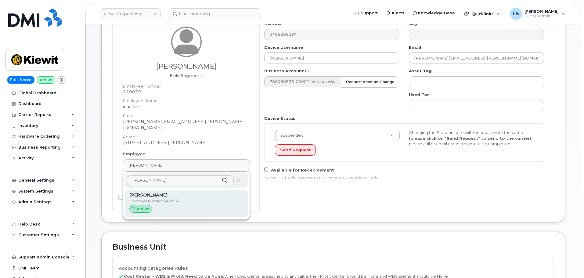
type input "[PERSON_NAME]"
click at [178, 192] on p "[PERSON_NAME]" at bounding box center [186, 195] width 114 height 6
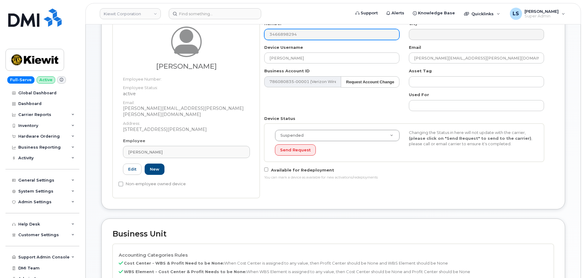
type input "482957"
type input "[PERSON_NAME]"
type input "[PERSON_NAME][EMAIL_ADDRESS][PERSON_NAME][PERSON_NAME][DOMAIN_NAME]"
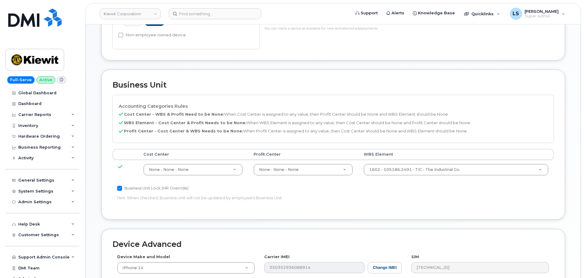
scroll to position [366, 0]
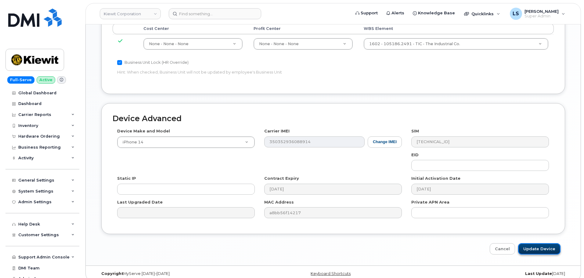
click at [553, 245] on input "Update Device" at bounding box center [539, 248] width 42 height 11
type input "Saving..."
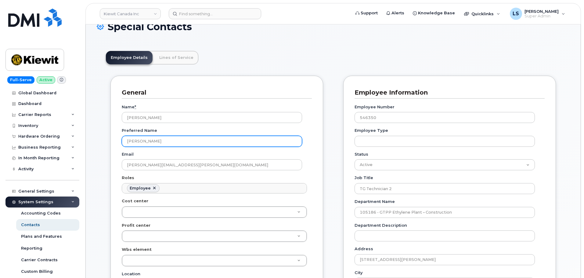
scroll to position [91, 0]
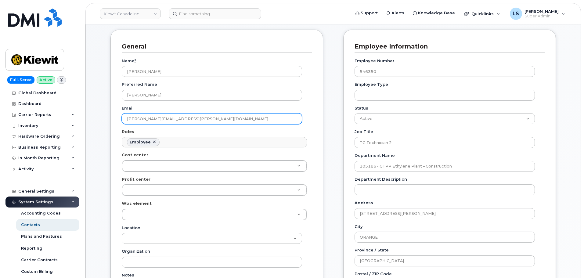
drag, startPoint x: 186, startPoint y: 120, endPoint x: 101, endPoint y: 112, distance: 86.1
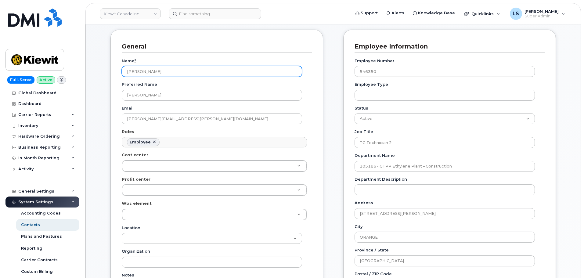
drag, startPoint x: 161, startPoint y: 77, endPoint x: 84, endPoint y: 73, distance: 76.9
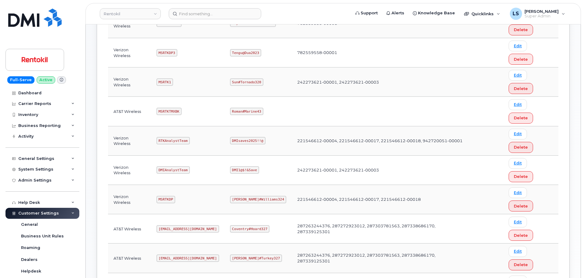
scroll to position [183, 0]
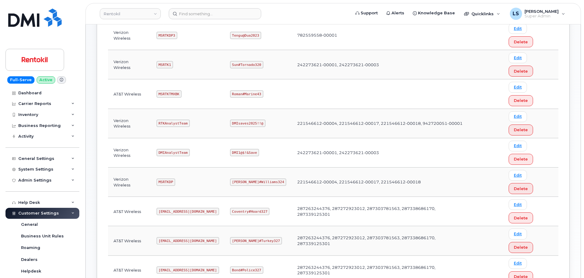
copy code "Butte#Tariffs43"
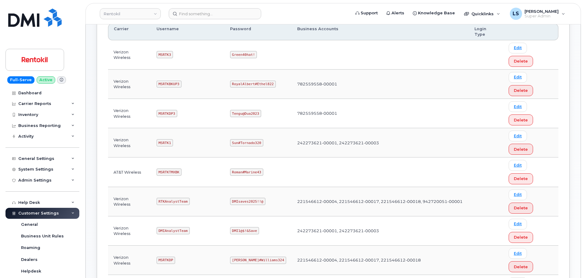
scroll to position [122, 0]
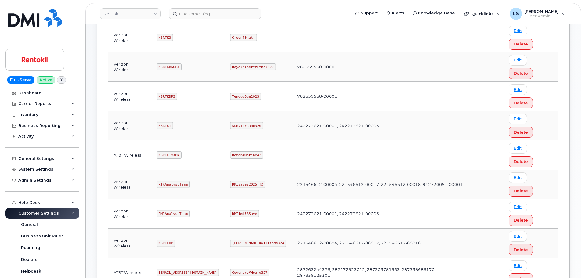
click at [246, 269] on code "Coventry#Hoard327" at bounding box center [250, 272] width 40 height 7
copy code "Coventry#Hoard327"
